Goal: Transaction & Acquisition: Purchase product/service

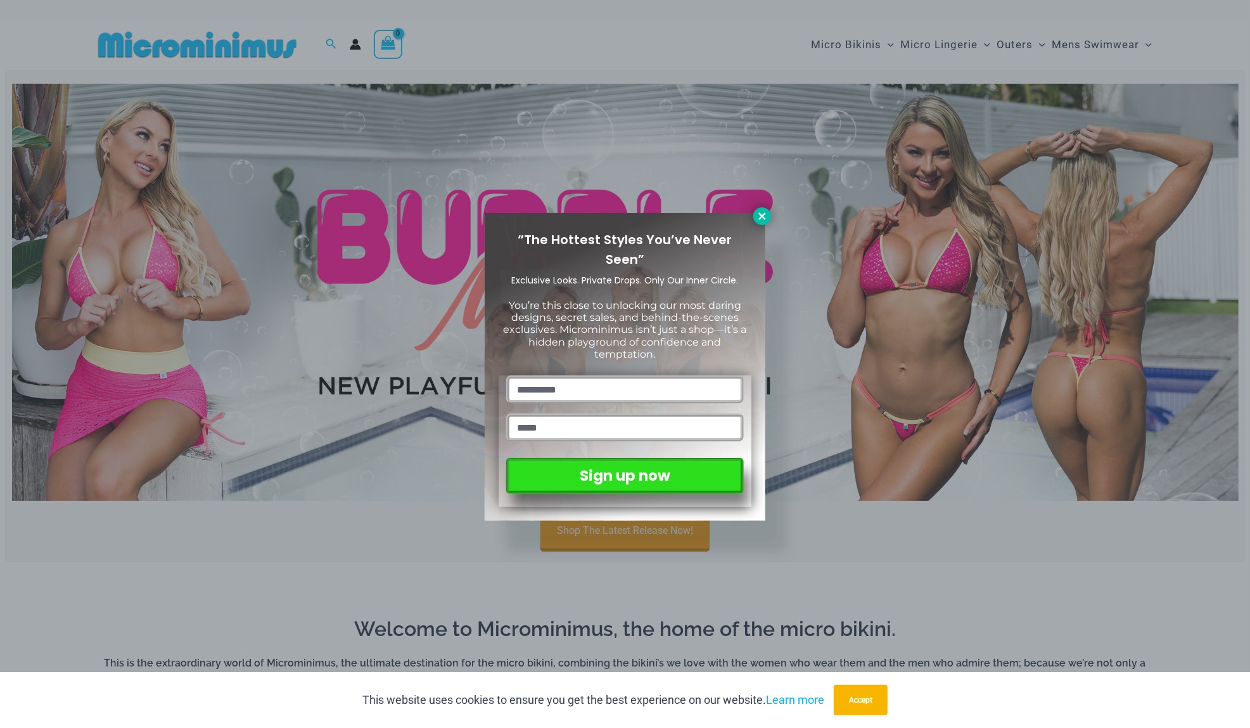
click at [764, 219] on icon at bounding box center [762, 215] width 11 height 11
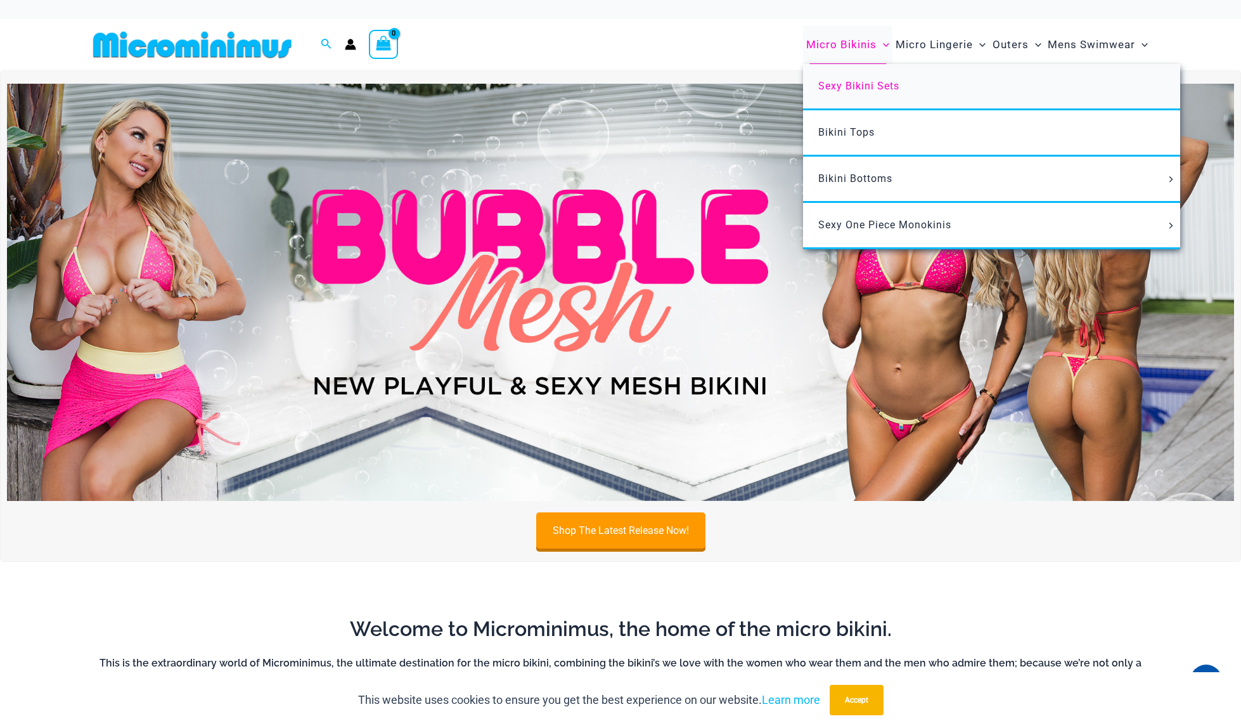
click at [873, 86] on span "Sexy Bikini Sets" at bounding box center [858, 86] width 81 height 12
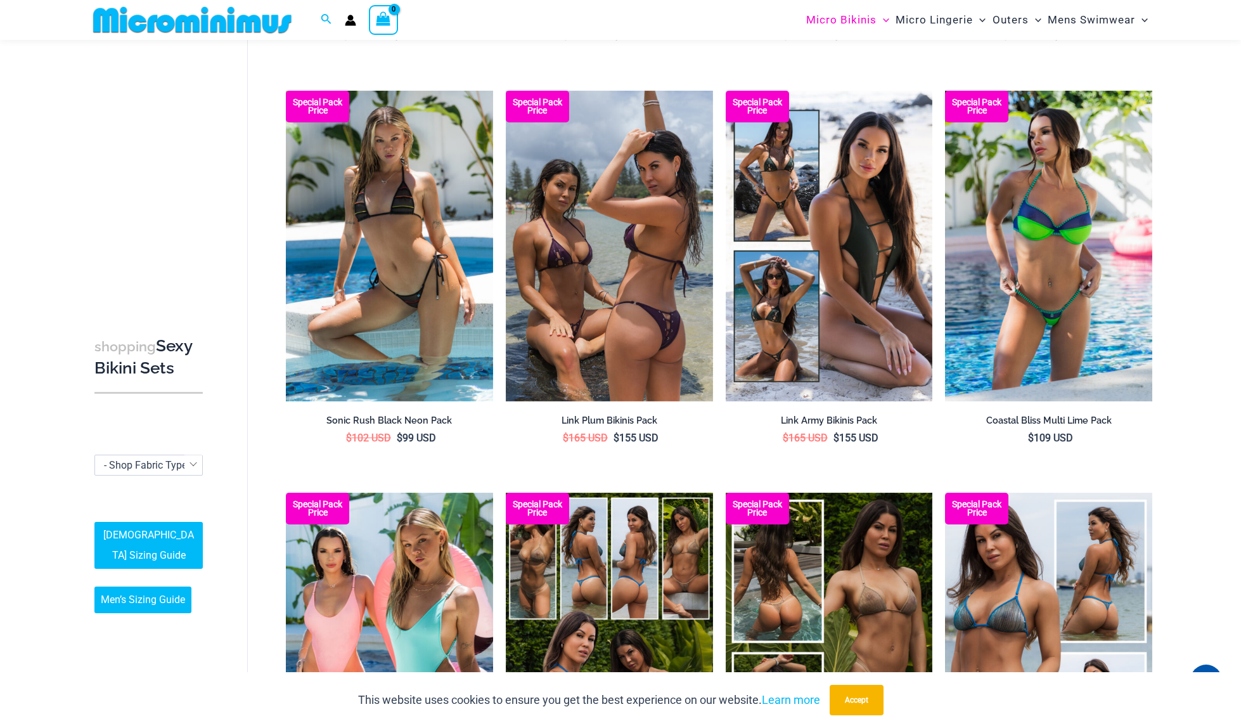
scroll to position [2777, 0]
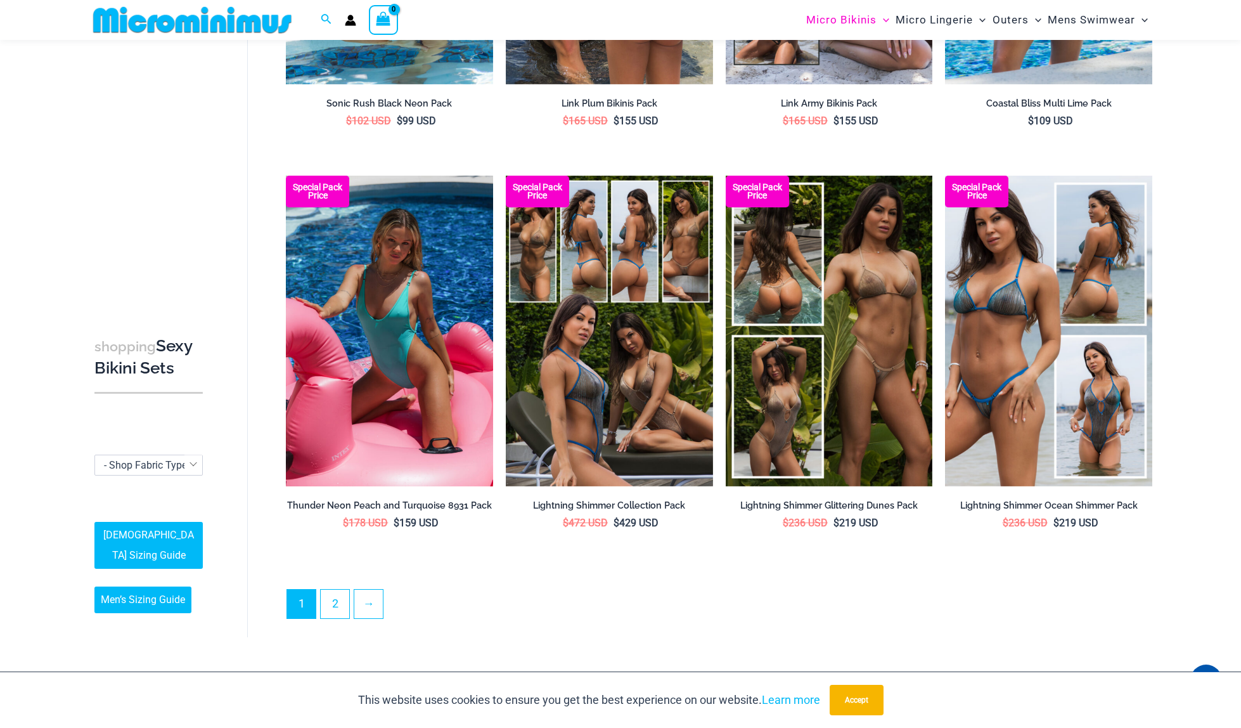
click at [423, 441] on img at bounding box center [389, 331] width 207 height 311
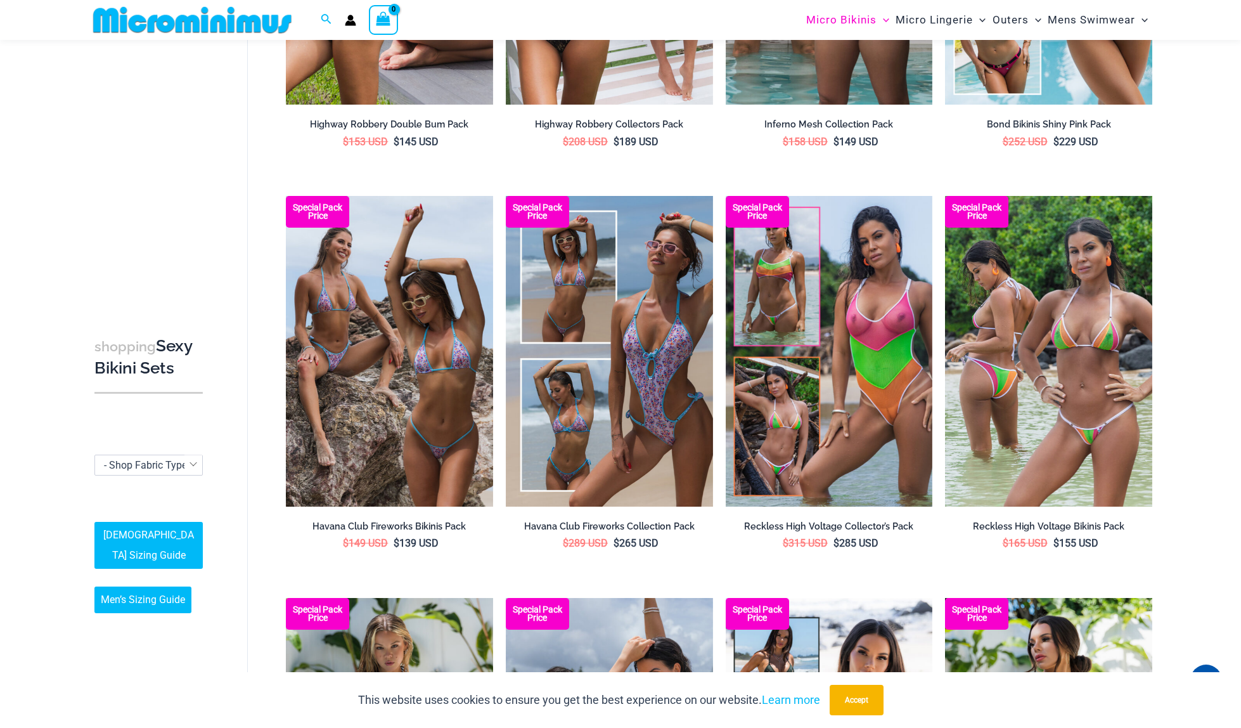
scroll to position [1573, 0]
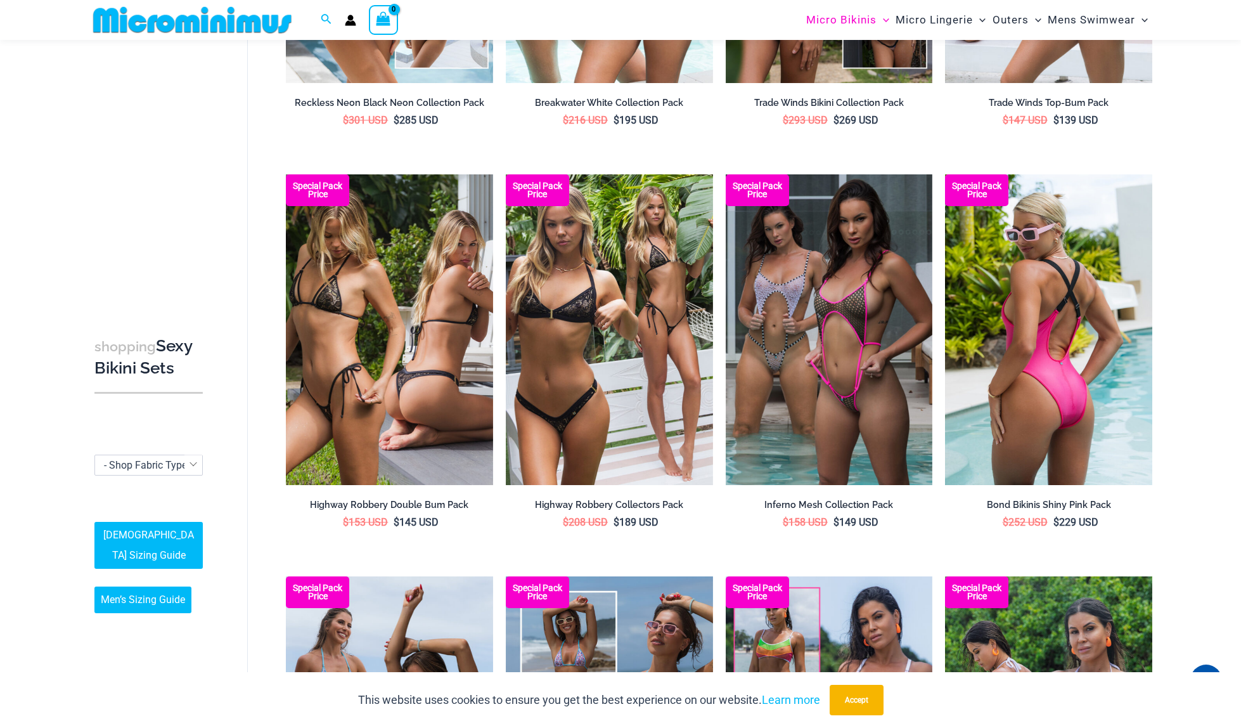
click at [1132, 385] on img at bounding box center [1048, 329] width 207 height 311
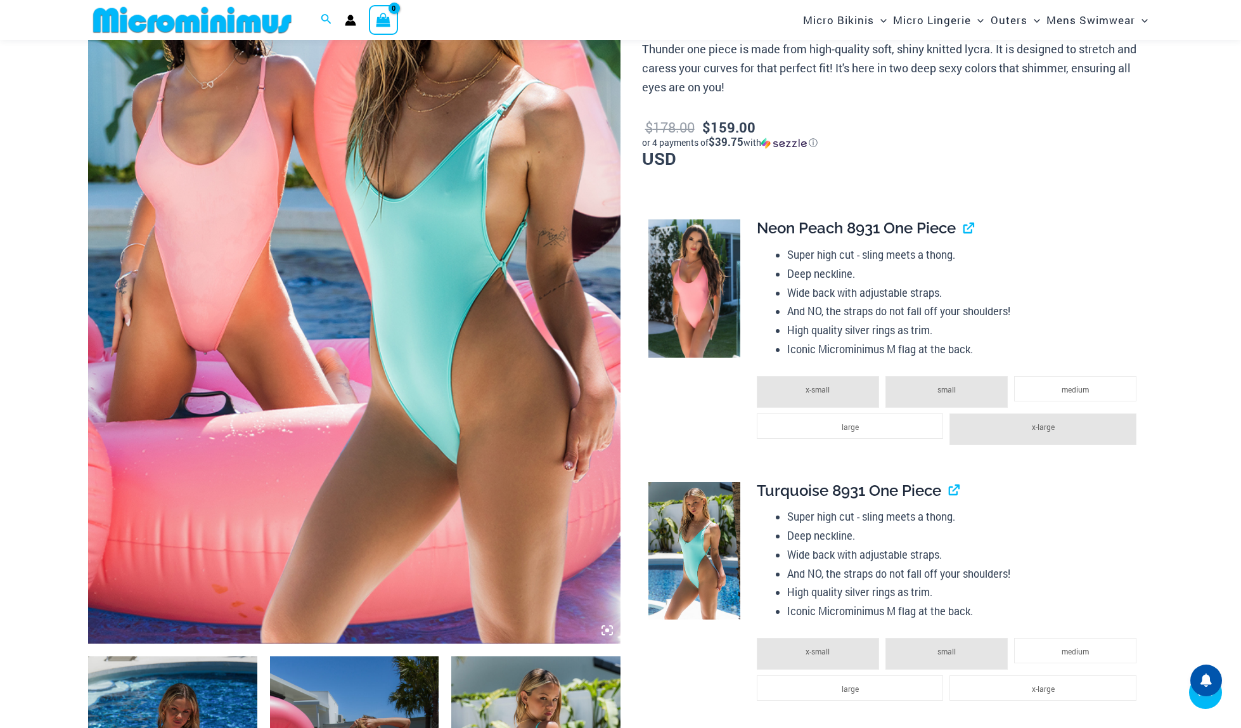
scroll to position [627, 0]
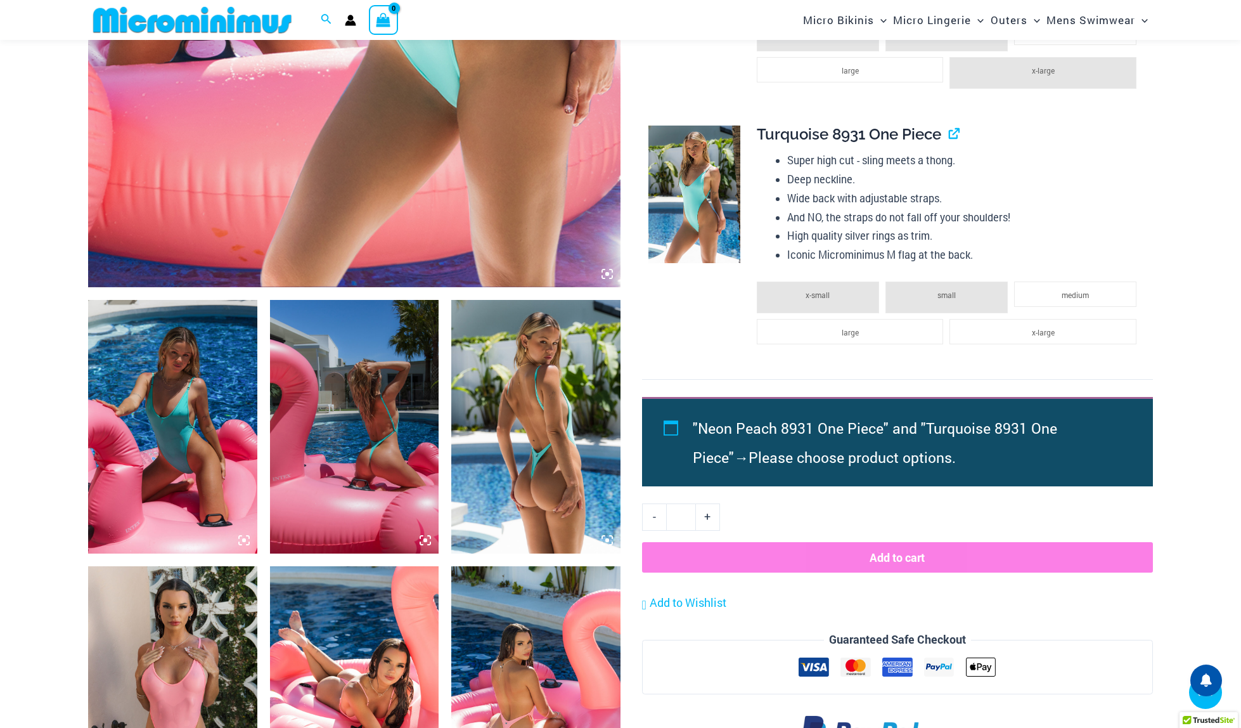
click at [346, 438] on img at bounding box center [354, 427] width 169 height 254
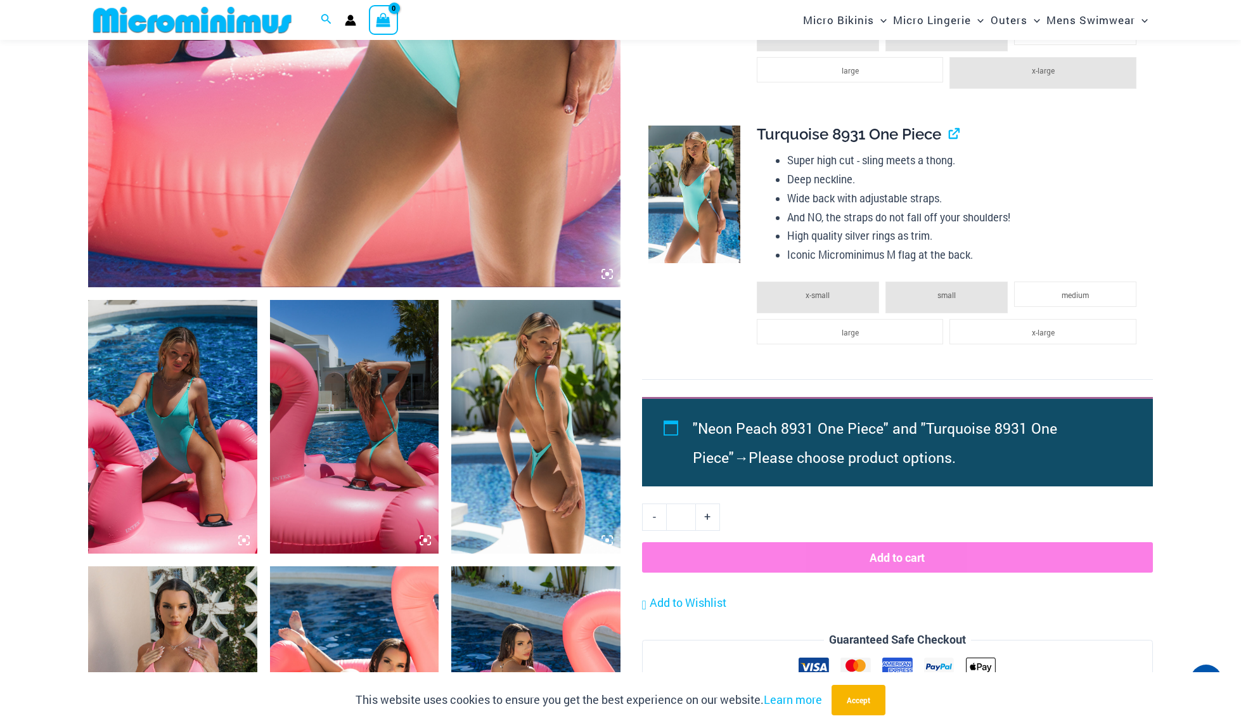
click at [523, 468] on img at bounding box center [535, 427] width 169 height 254
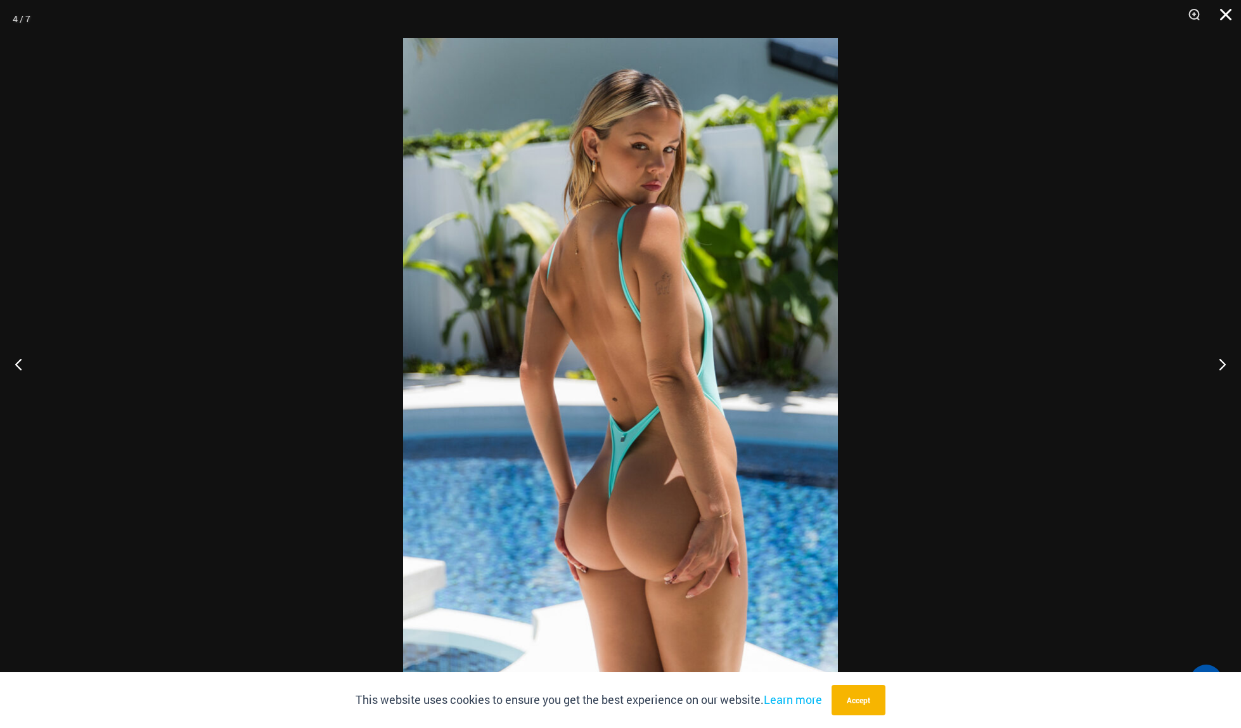
click at [1222, 18] on button "Close" at bounding box center [1221, 19] width 32 height 38
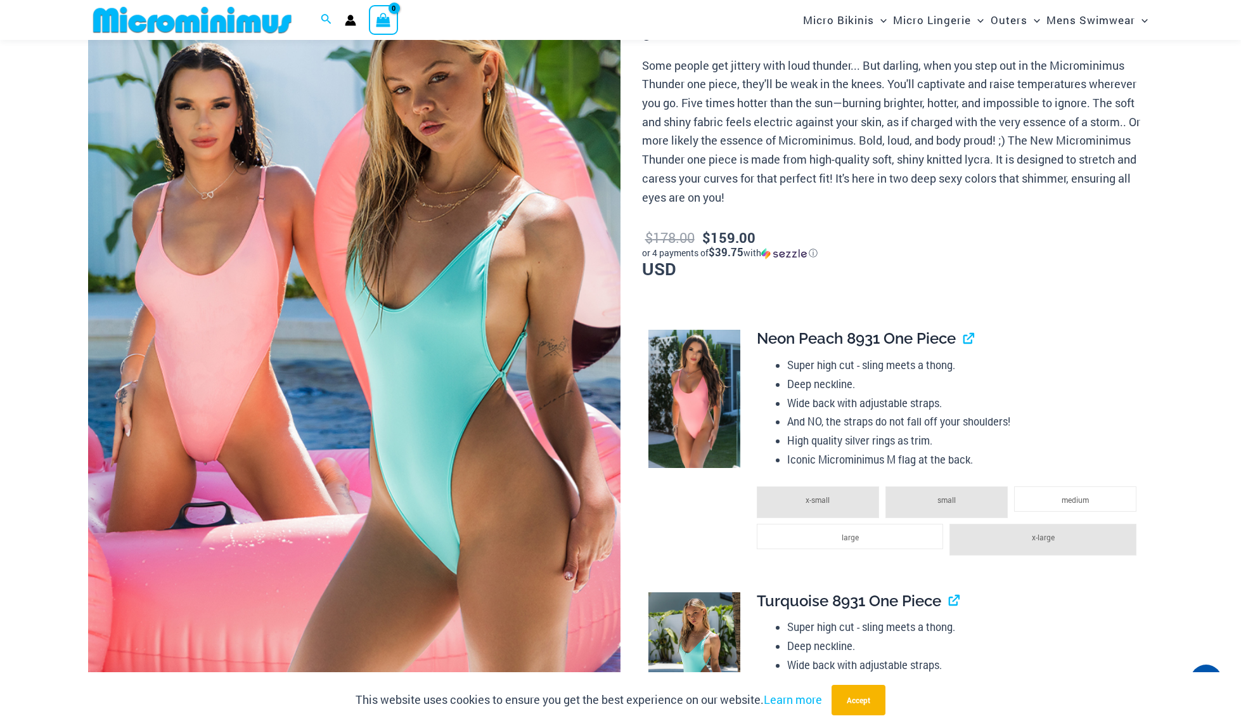
scroll to position [0, 0]
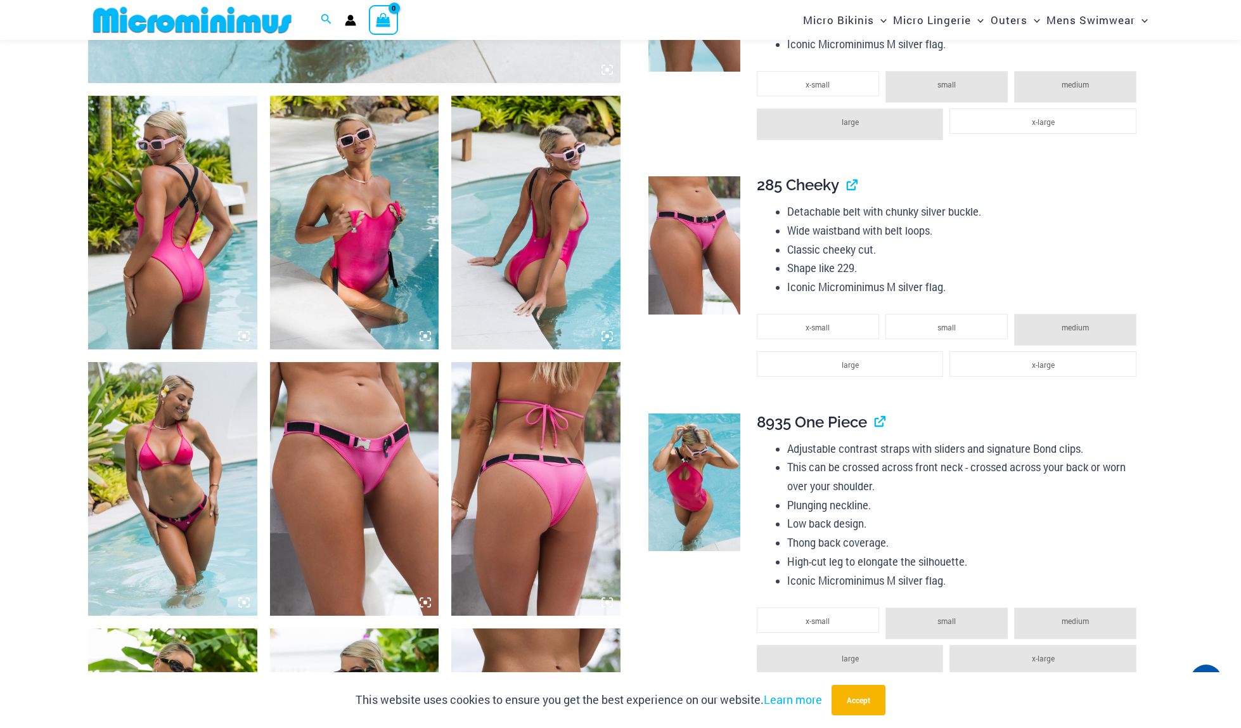
scroll to position [623, 0]
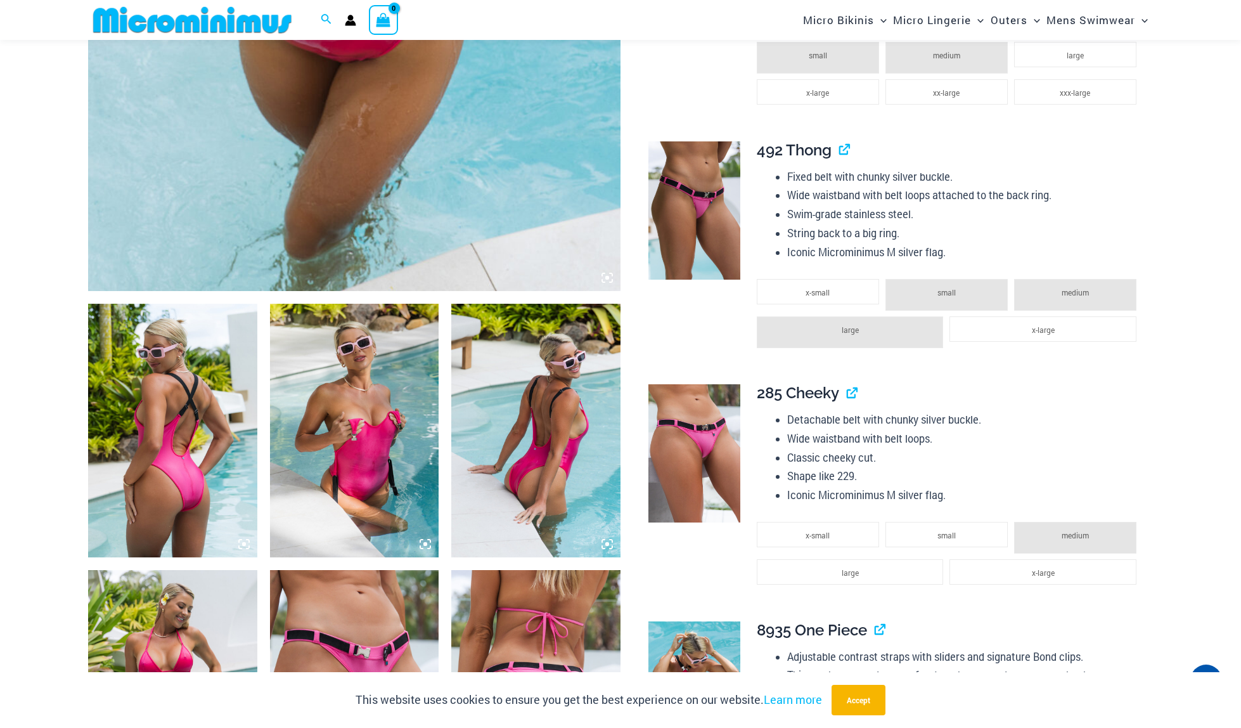
click at [198, 477] on img at bounding box center [172, 431] width 169 height 254
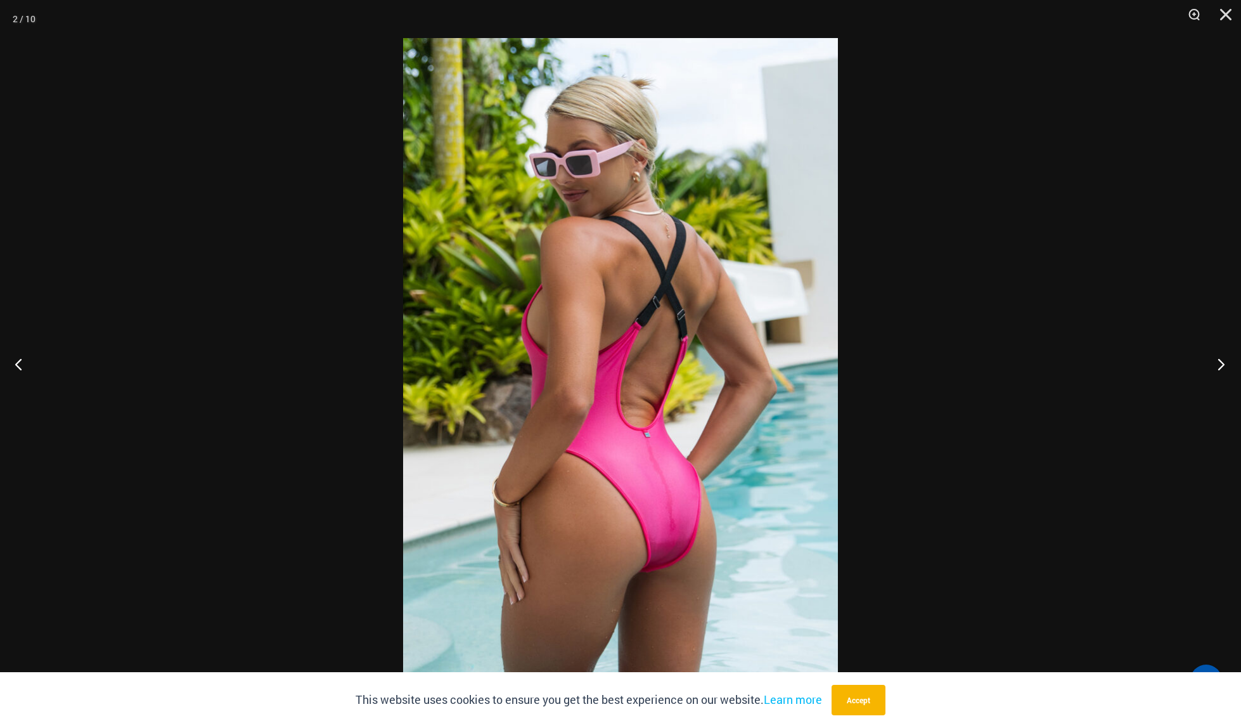
click at [1221, 369] on button "Next" at bounding box center [1217, 363] width 48 height 63
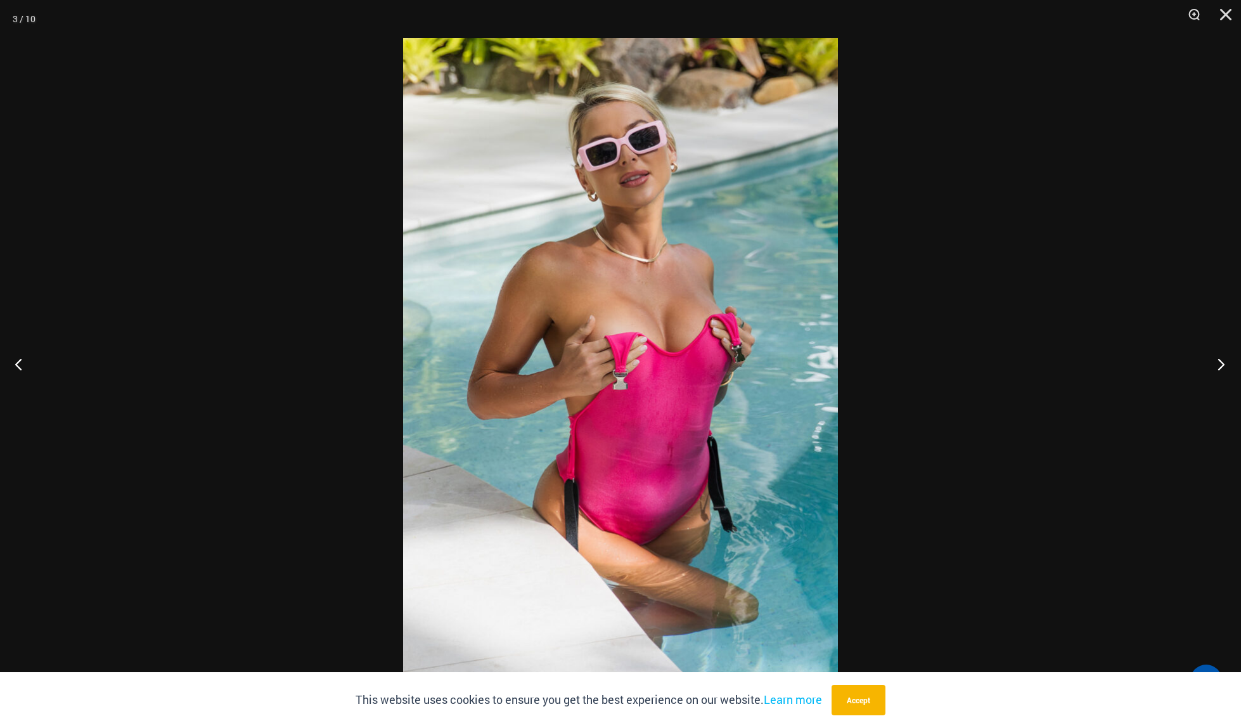
click at [1221, 369] on button "Next" at bounding box center [1217, 363] width 48 height 63
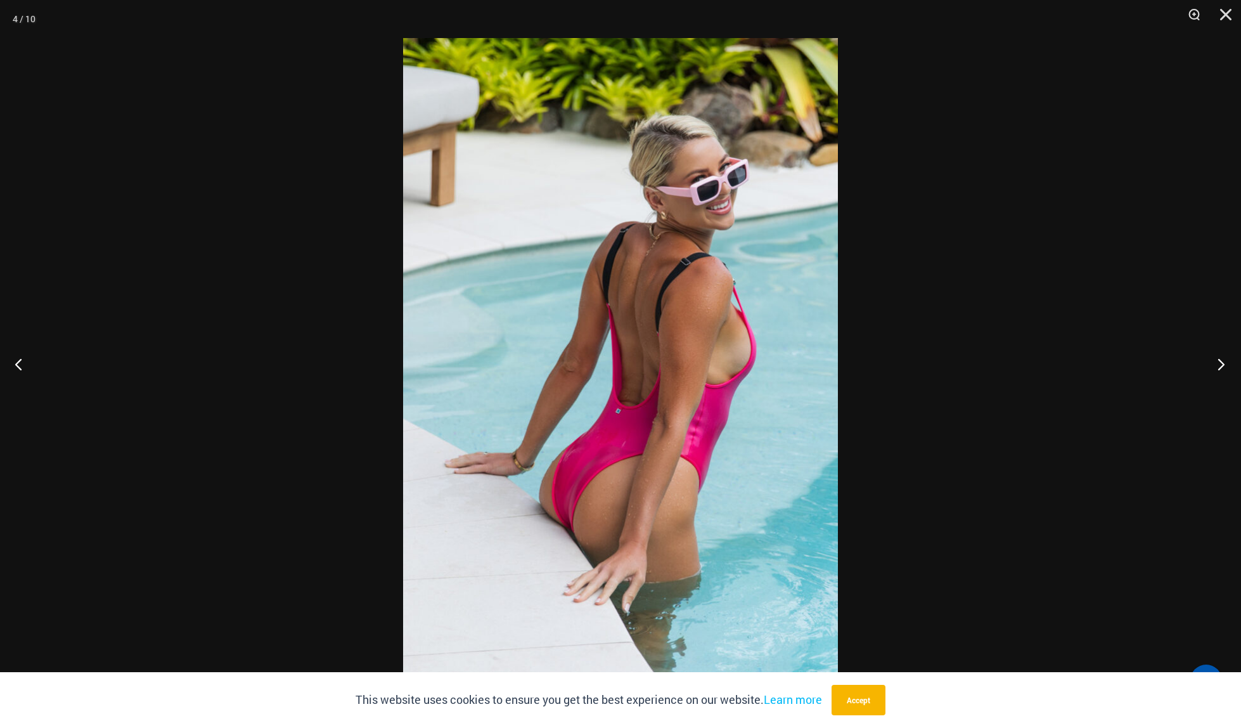
click at [1221, 369] on button "Next" at bounding box center [1217, 363] width 48 height 63
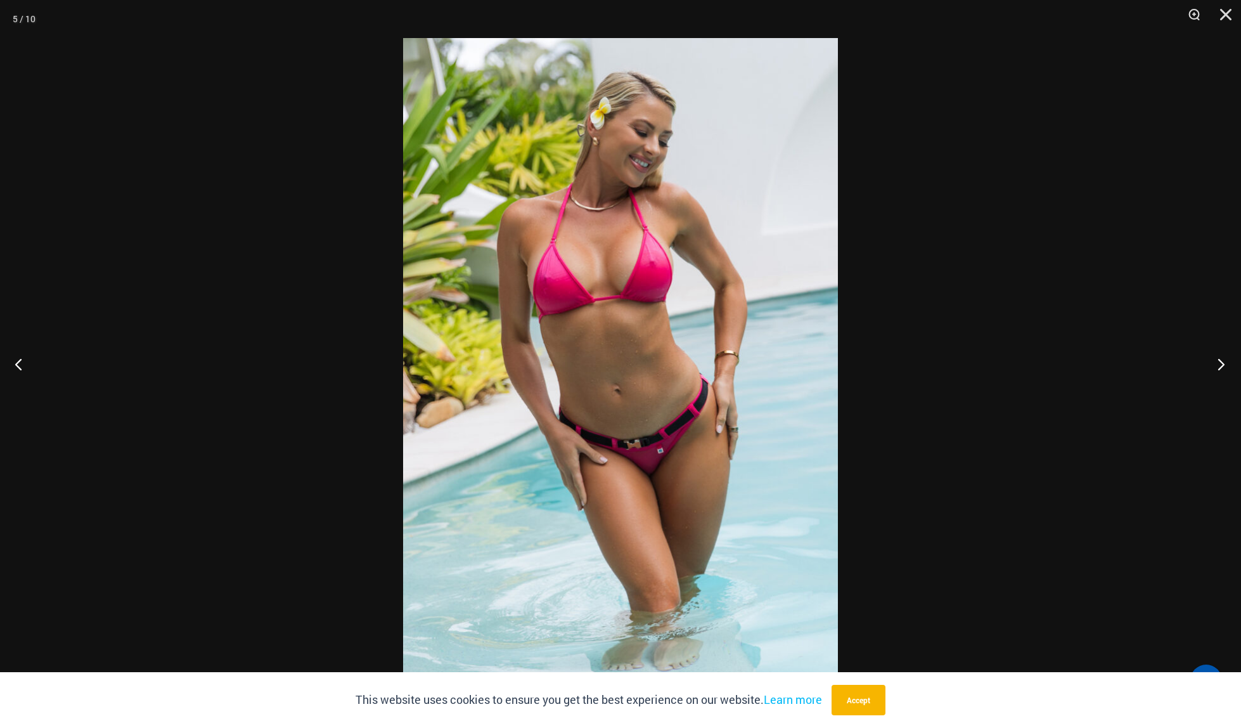
click at [1221, 369] on button "Next" at bounding box center [1217, 363] width 48 height 63
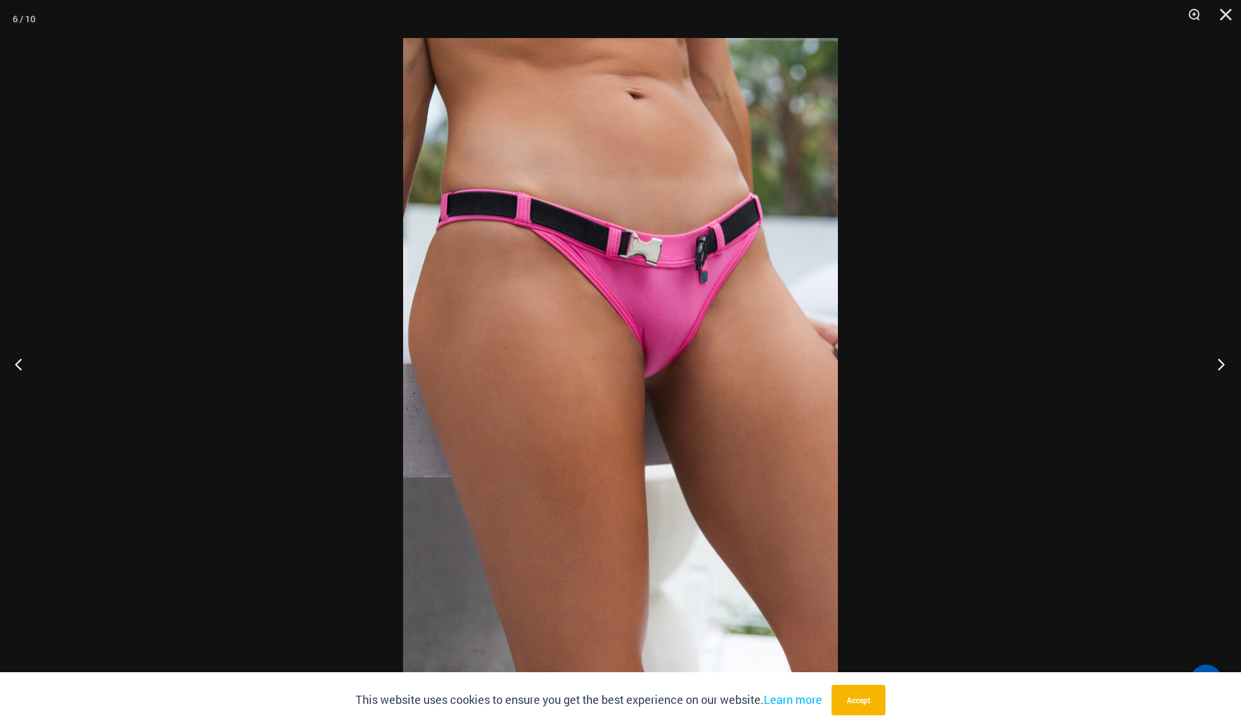
click at [1221, 369] on button "Next" at bounding box center [1217, 363] width 48 height 63
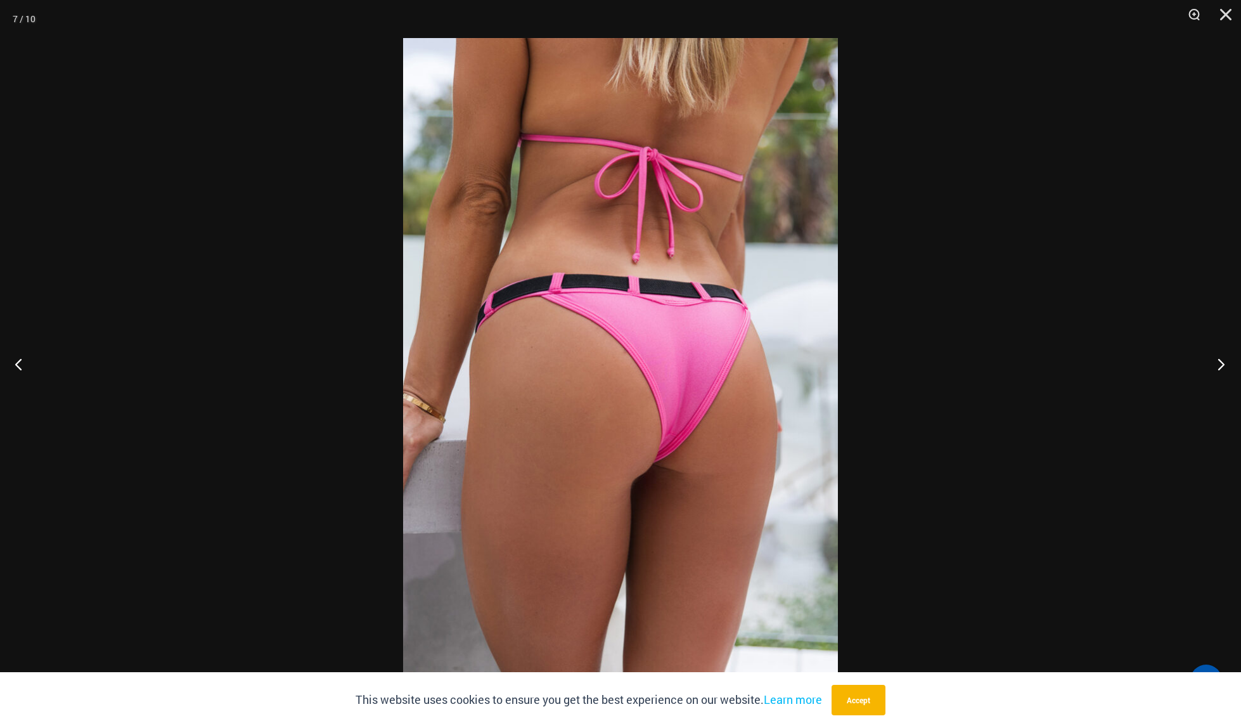
click at [1221, 369] on button "Next" at bounding box center [1217, 363] width 48 height 63
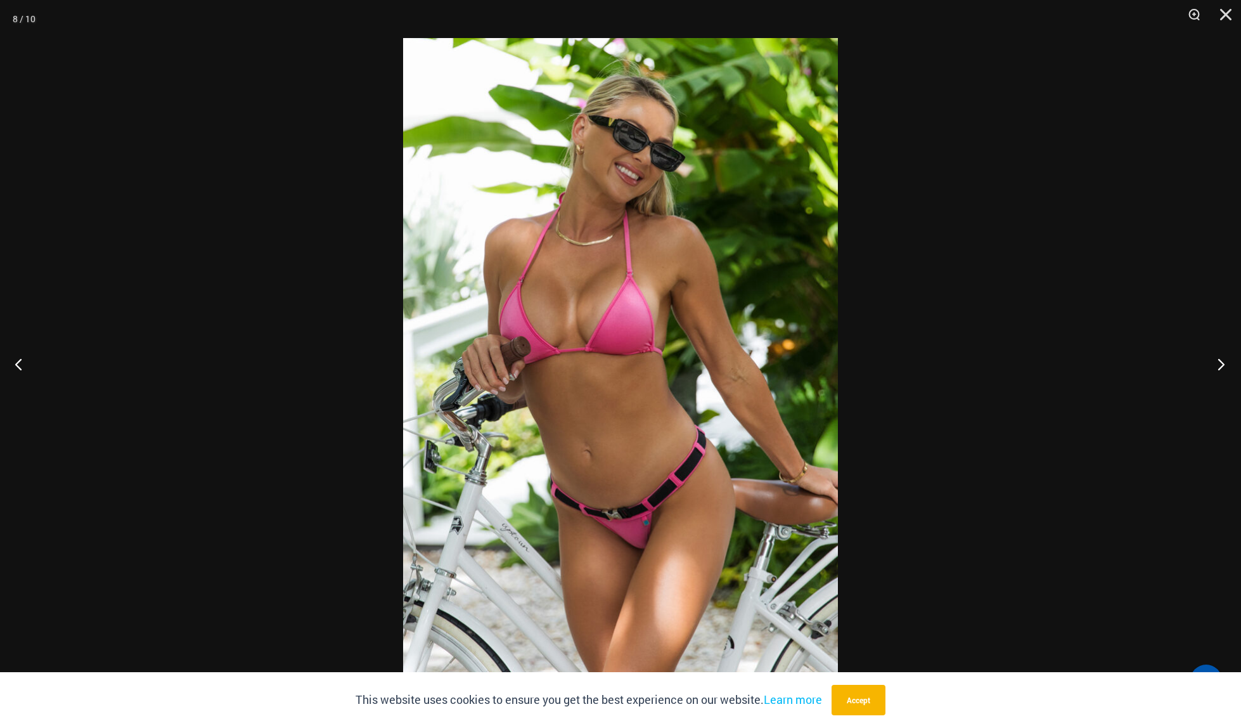
click at [1221, 369] on button "Next" at bounding box center [1217, 363] width 48 height 63
